Goal: Task Accomplishment & Management: Manage account settings

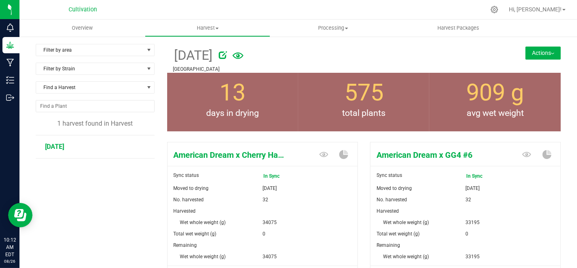
click at [527, 51] on button "Actions" at bounding box center [543, 52] width 35 height 13
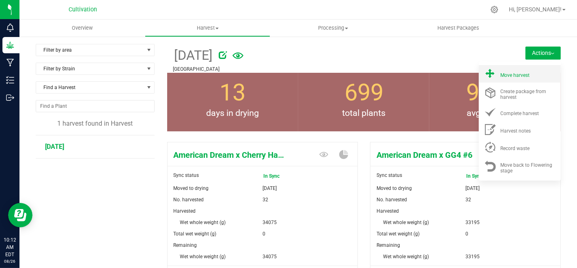
click at [523, 67] on li "Move harvest" at bounding box center [520, 73] width 82 height 17
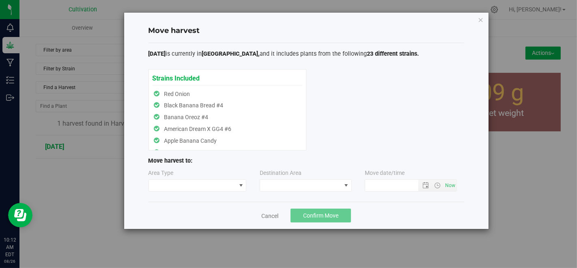
type input "8/26/2025 10:12 AM"
click at [216, 181] on span at bounding box center [192, 184] width 87 height 11
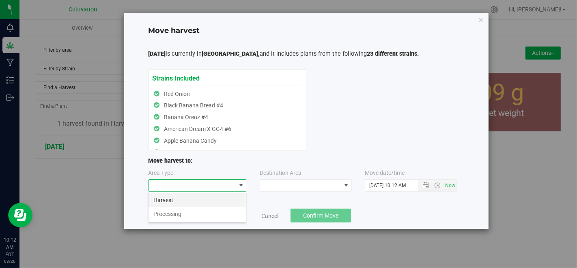
scroll to position [12, 98]
click at [206, 209] on li "Processing" at bounding box center [197, 214] width 97 height 14
click at [285, 181] on span at bounding box center [300, 184] width 81 height 11
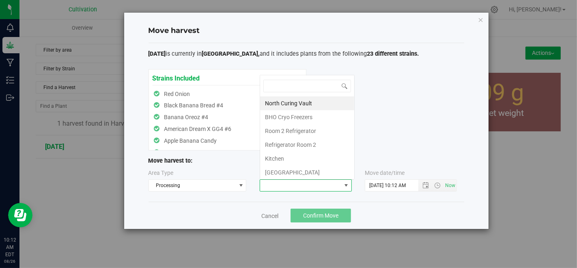
scroll to position [12, 92]
click at [298, 105] on li "North Curing Vault" at bounding box center [307, 103] width 94 height 14
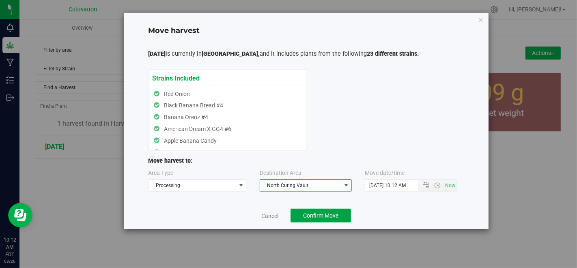
click at [312, 214] on span "Confirm Move" at bounding box center [320, 215] width 35 height 6
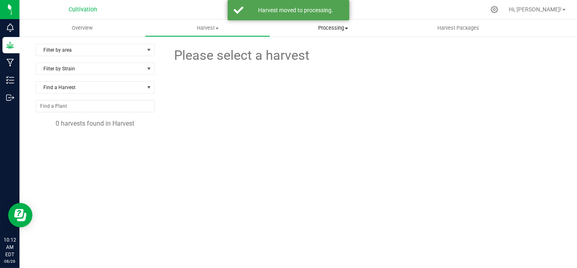
click at [325, 24] on uib-tab-heading "Processing Create package Processing harvests Processing plants Completed harve…" at bounding box center [333, 28] width 125 height 16
click at [330, 56] on span "Processing harvests" at bounding box center [307, 58] width 75 height 7
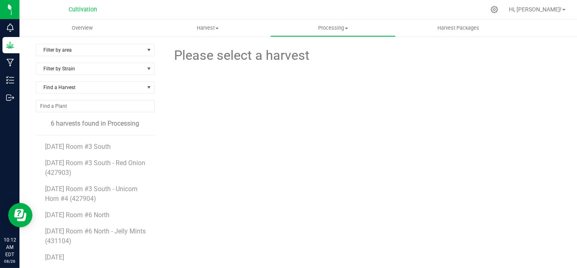
scroll to position [45, 0]
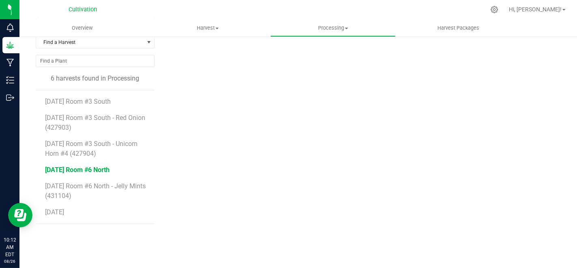
click at [74, 166] on span "7/29/25 Room #6 North" at bounding box center [77, 170] width 65 height 8
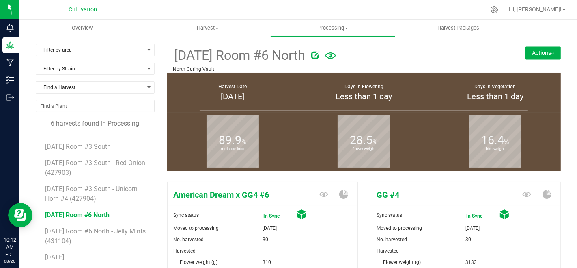
scroll to position [45, 0]
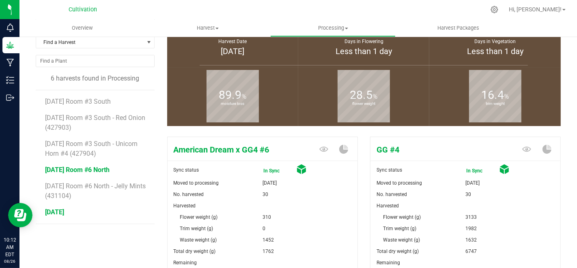
click at [63, 212] on span "[DATE]" at bounding box center [54, 212] width 19 height 8
